Goal: Task Accomplishment & Management: Manage account settings

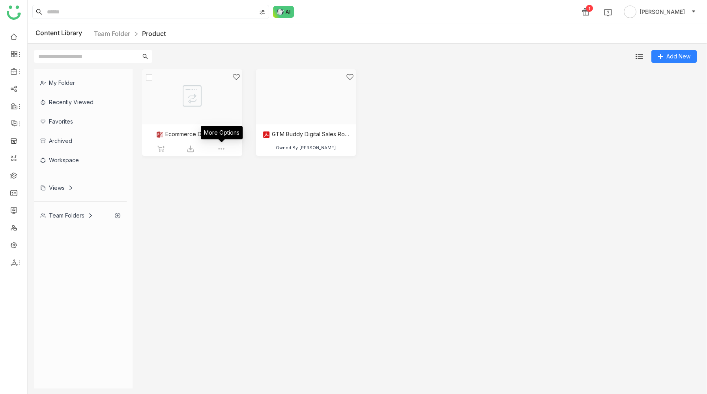
click at [221, 148] on img at bounding box center [222, 149] width 8 height 8
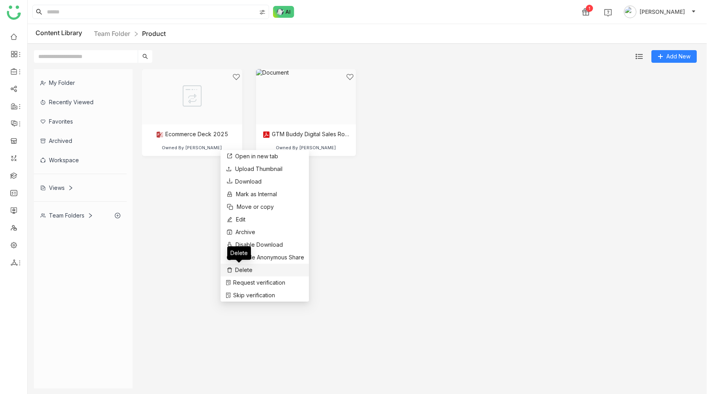
click at [245, 268] on span "Delete" at bounding box center [243, 270] width 17 height 9
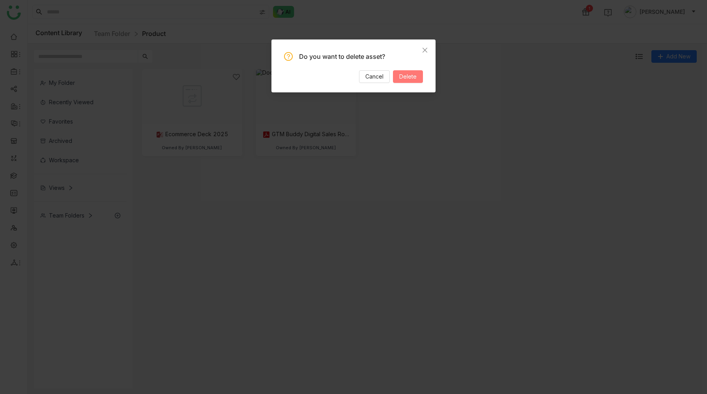
click at [411, 79] on span "Delete" at bounding box center [408, 76] width 17 height 9
